Goal: Complete application form

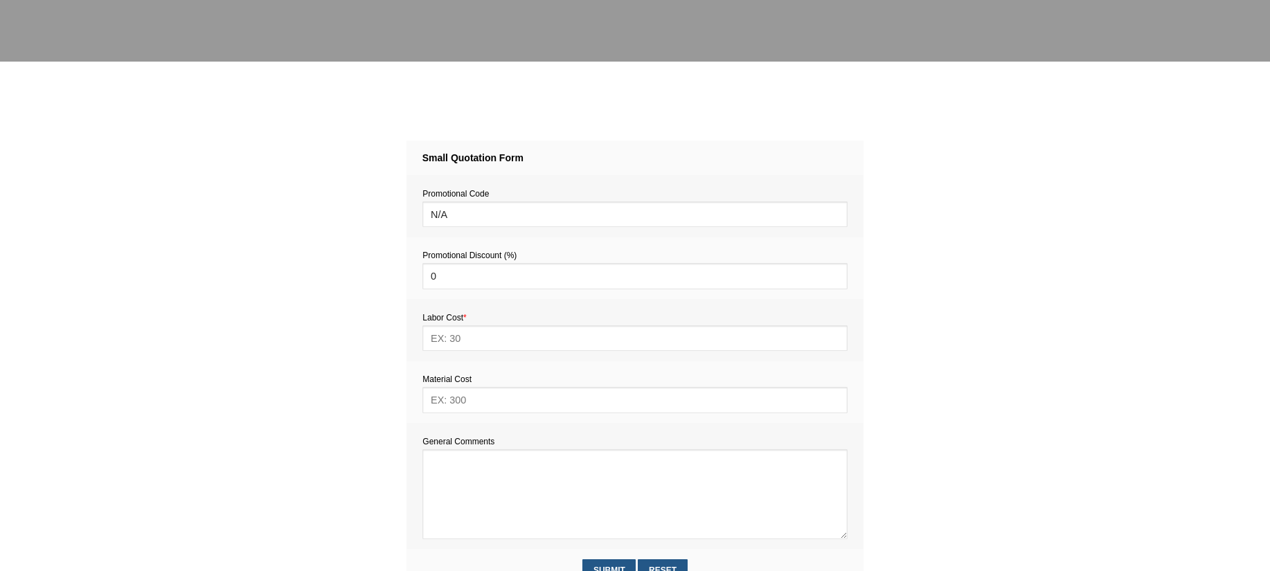
scroll to position [818, 0]
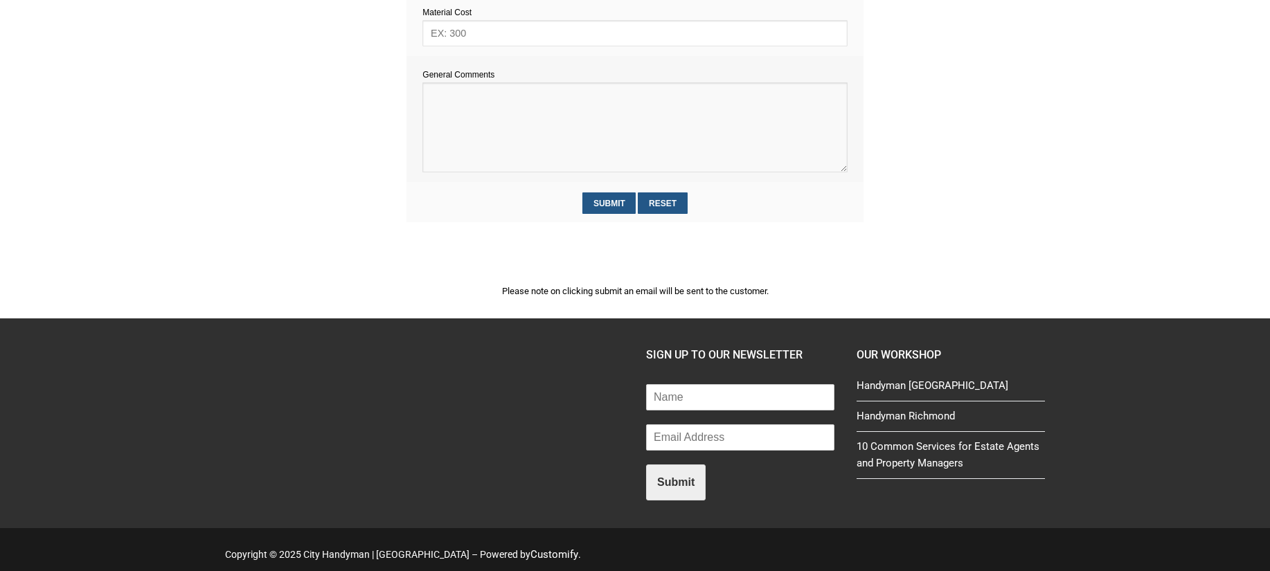
paste textarea "Estimate provision for a professional handyman (service call out and labour) to…"
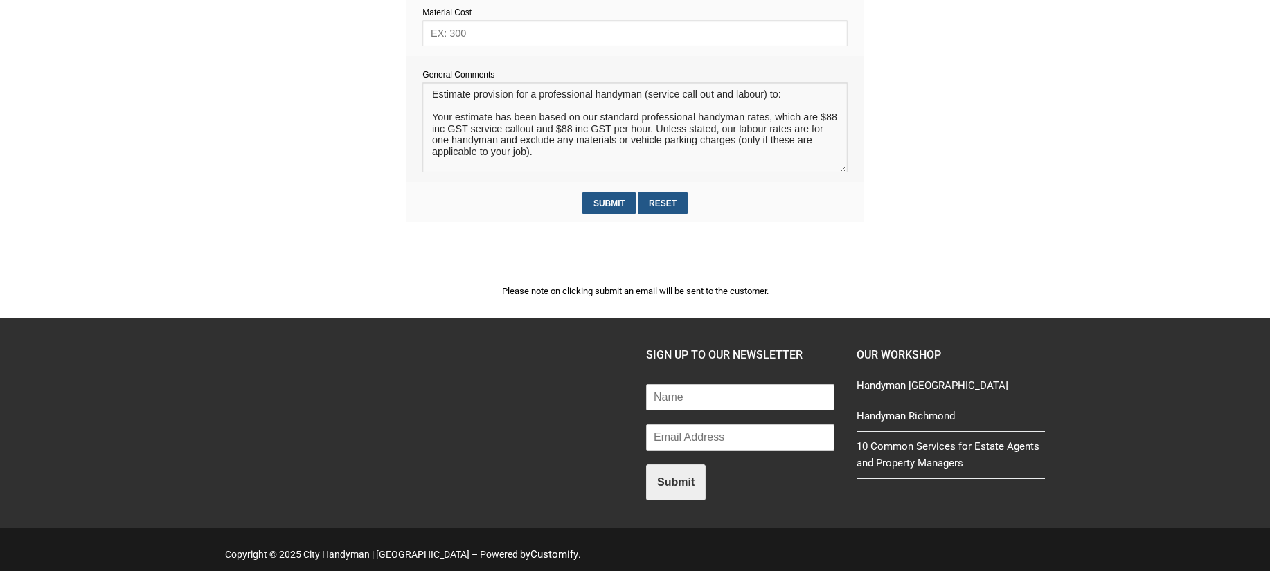
scroll to position [20, 0]
click at [442, 101] on textarea at bounding box center [634, 127] width 424 height 90
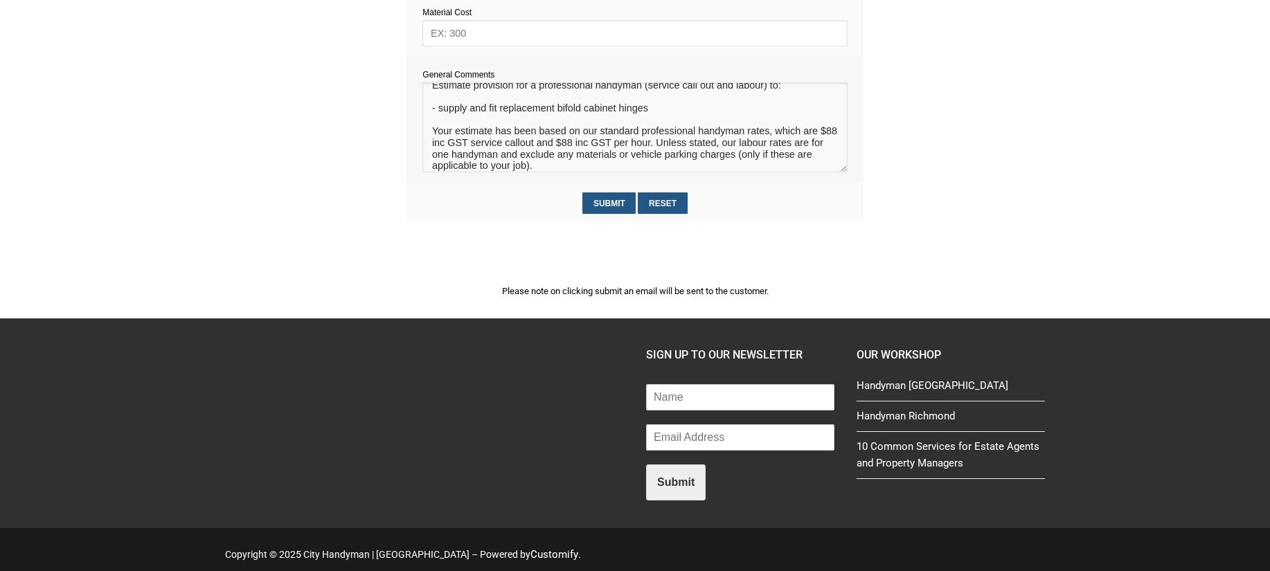
type textarea "Estimate provision for a professional handyman (service call out and labour) to…"
click at [451, 38] on input "text" at bounding box center [634, 33] width 424 height 26
type input "40"
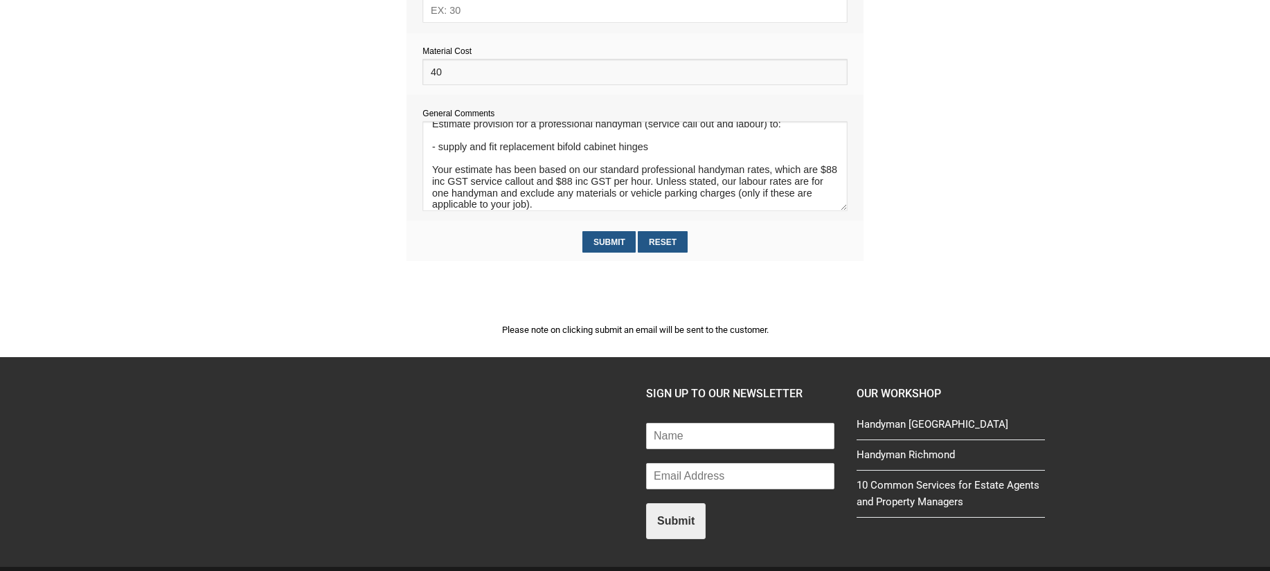
scroll to position [766, 0]
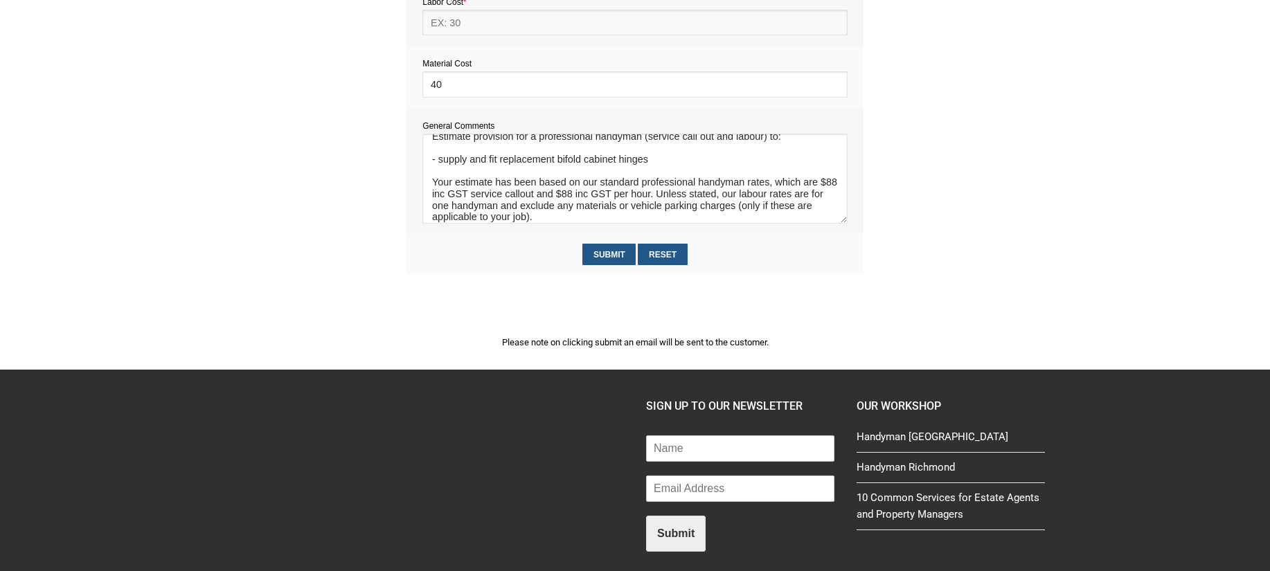
click at [447, 22] on input "text" at bounding box center [634, 23] width 424 height 26
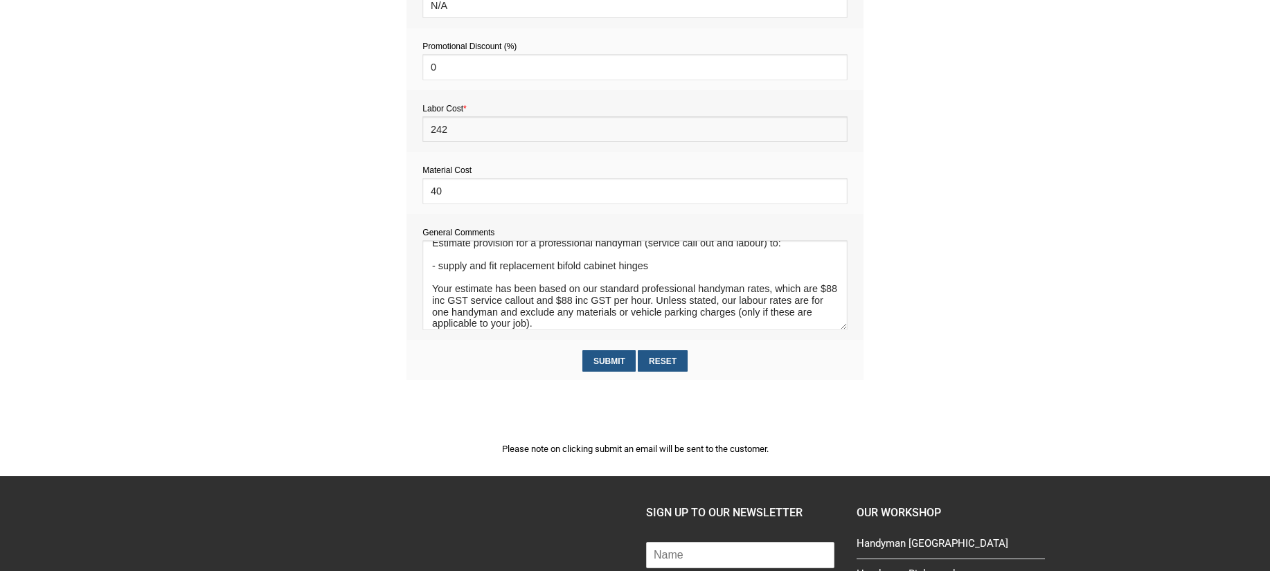
scroll to position [658, 0]
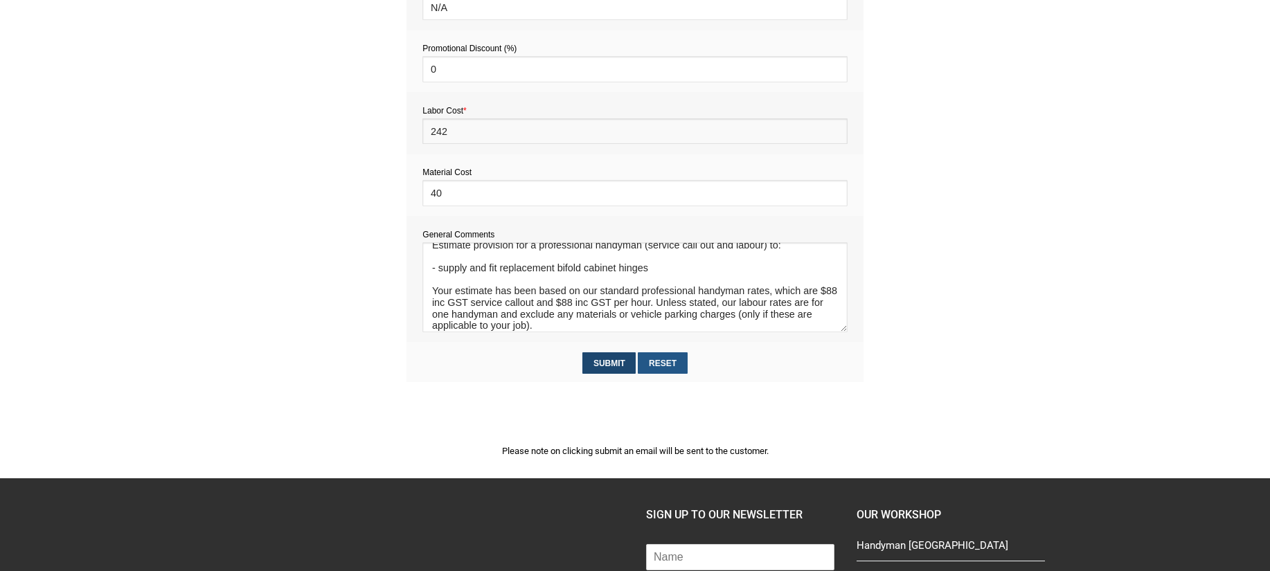
type input "242"
click at [607, 364] on input "Submit" at bounding box center [608, 362] width 53 height 21
